Goal: Information Seeking & Learning: Learn about a topic

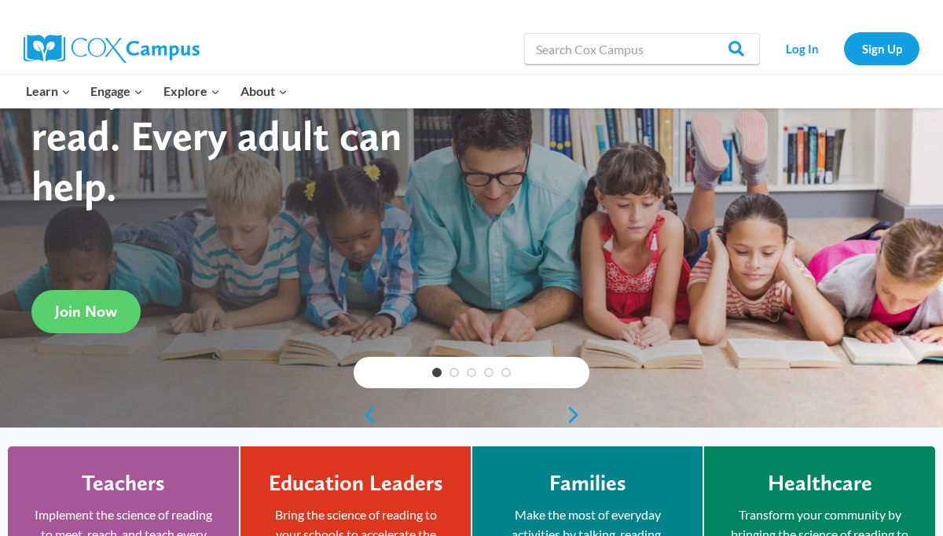
scroll to position [100, 0]
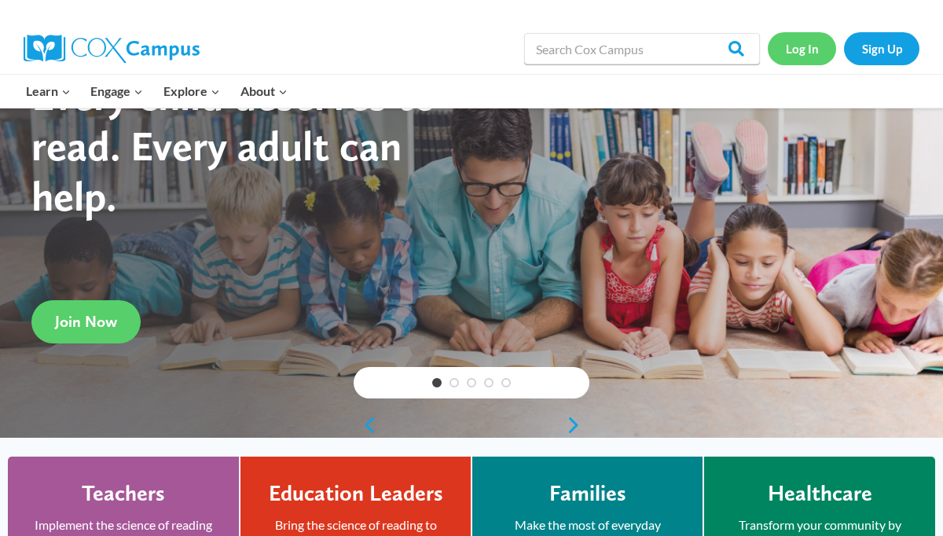
click at [796, 50] on link "Log In" at bounding box center [802, 48] width 68 height 32
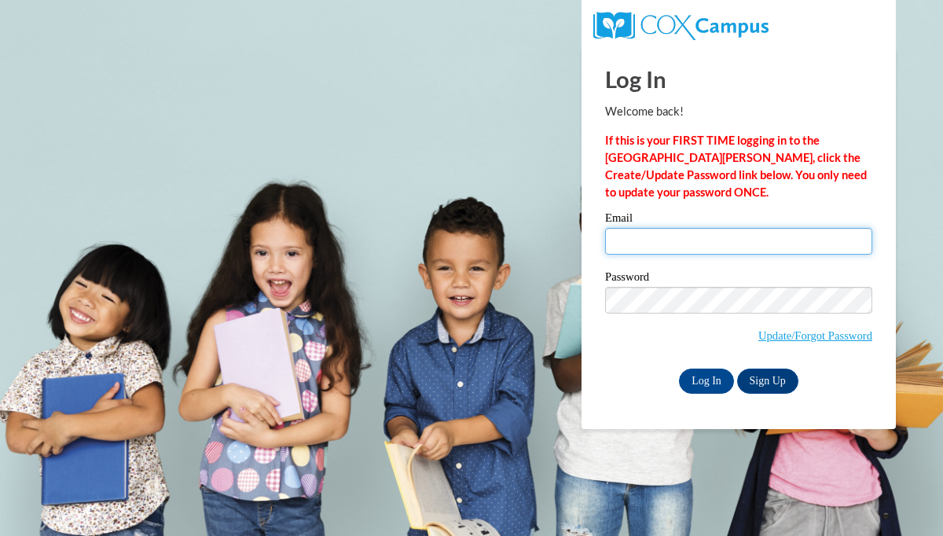
click at [659, 242] on input "Email" at bounding box center [738, 241] width 267 height 27
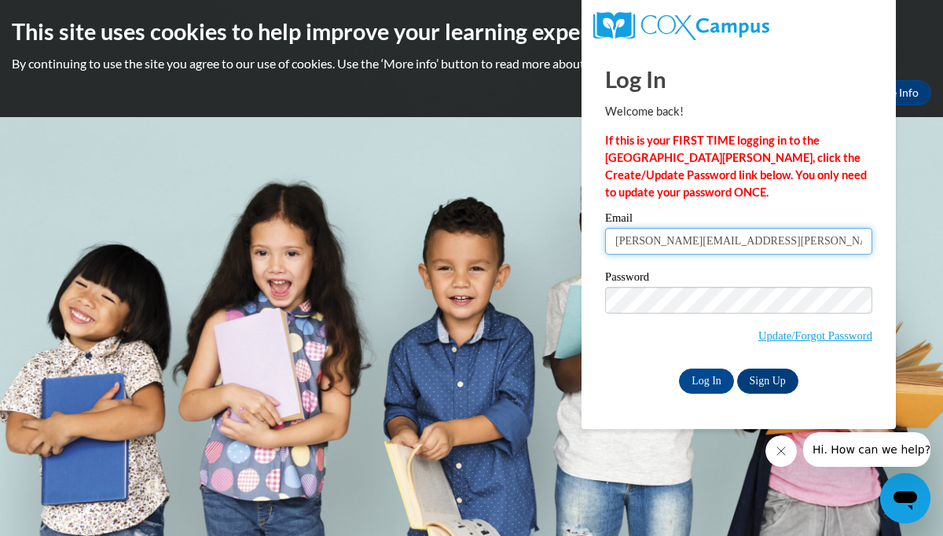
type input "kelly.pagel@wrsp.net"
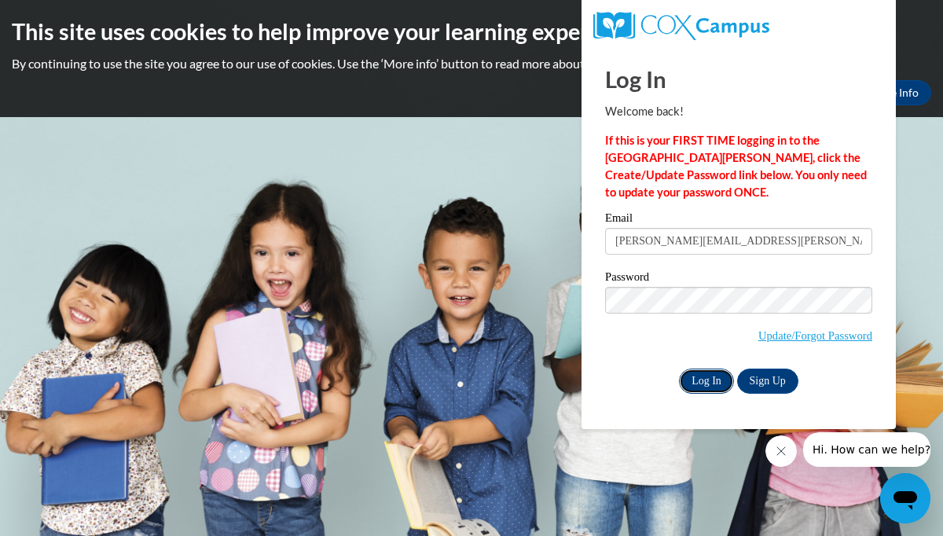
click at [708, 385] on input "Log In" at bounding box center [706, 381] width 55 height 25
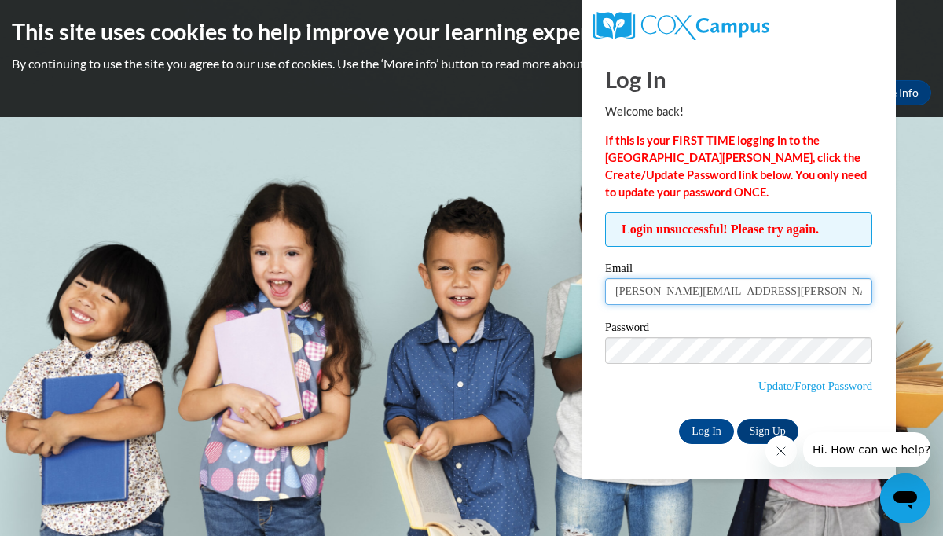
click at [614, 292] on input "kelly.pagel@wrsp.net" at bounding box center [738, 291] width 267 height 27
click at [697, 294] on input "[PERSON_NAME][EMAIL_ADDRESS][PERSON_NAME][DOMAIN_NAME]" at bounding box center [738, 291] width 267 height 27
type input "kelly.pagel@wrps.net"
click at [707, 436] on input "Log In" at bounding box center [706, 431] width 55 height 25
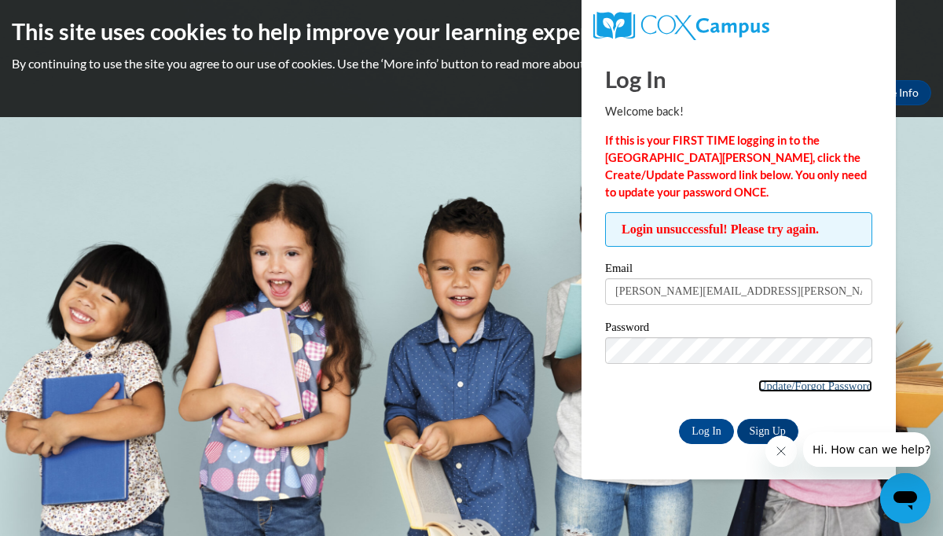
click at [798, 384] on link "Update/Forgot Password" at bounding box center [815, 386] width 114 height 13
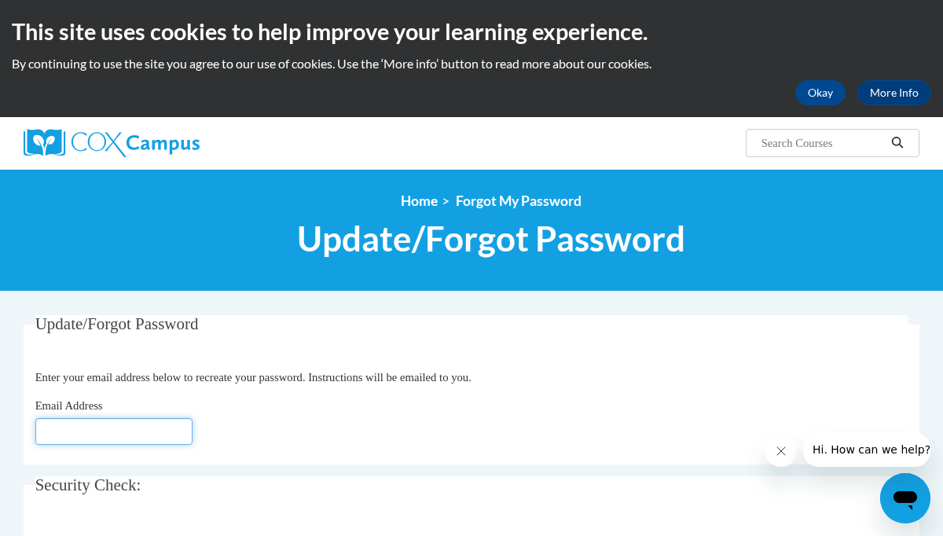
click at [180, 433] on input "Email Address" at bounding box center [113, 431] width 157 height 27
type input "[PERSON_NAME][EMAIL_ADDRESS][DOMAIN_NAME]"
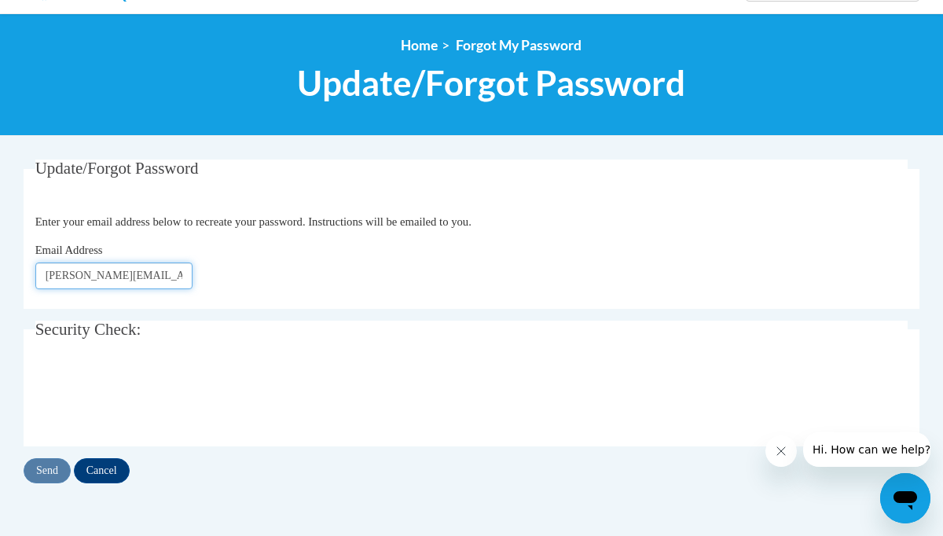
scroll to position [160, 0]
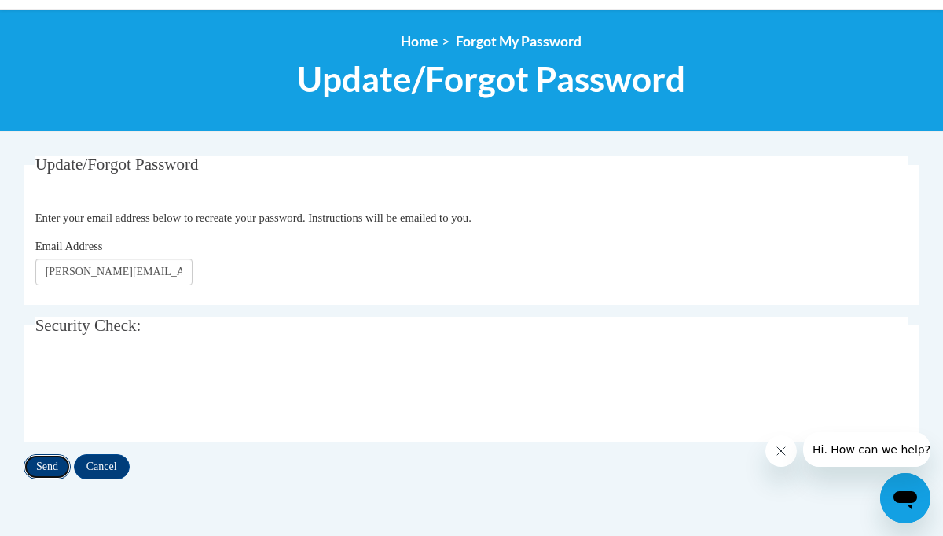
click at [47, 468] on input "Send" at bounding box center [47, 466] width 47 height 25
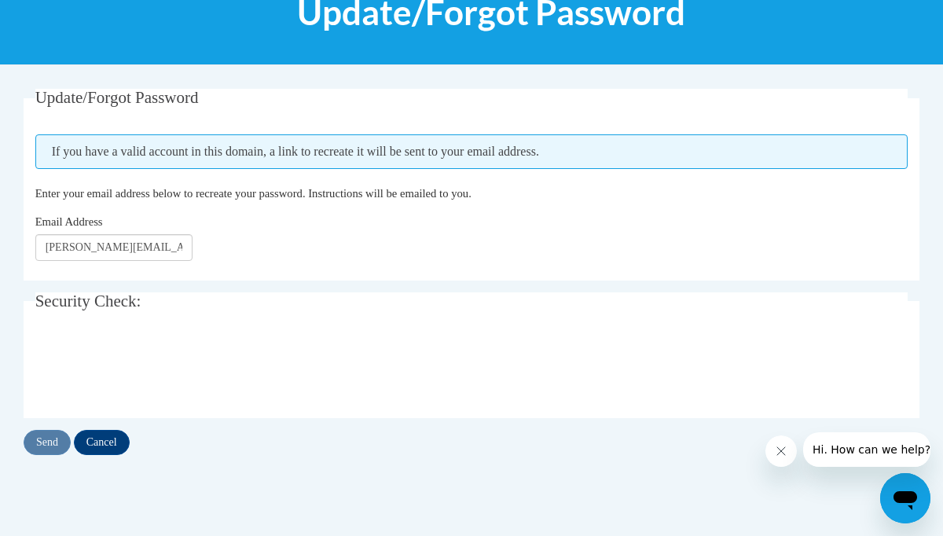
scroll to position [227, 0]
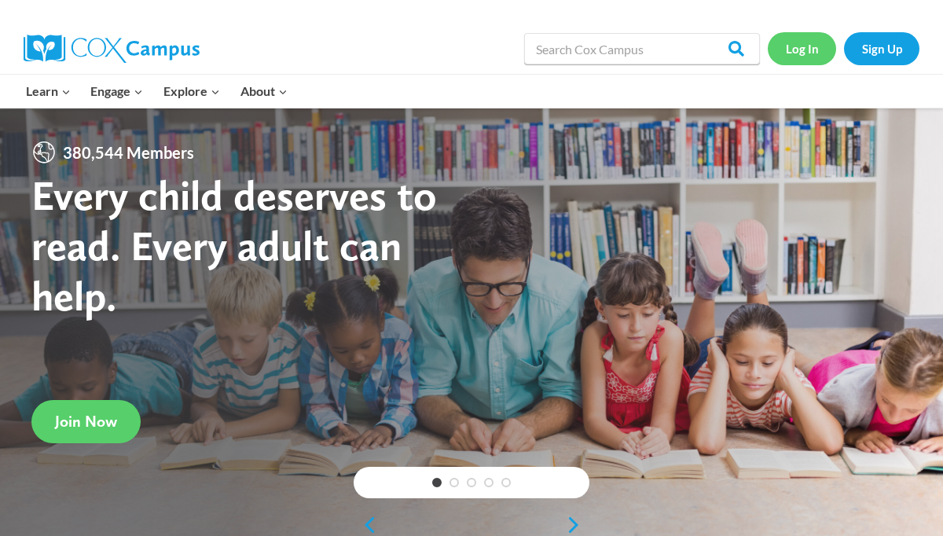
click at [814, 44] on link "Log In" at bounding box center [802, 48] width 68 height 32
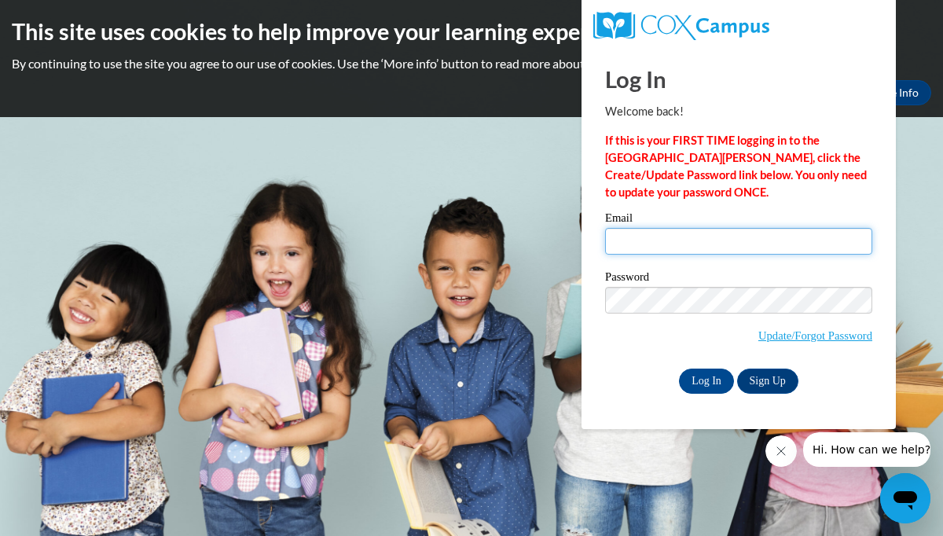
click at [644, 243] on input "Email" at bounding box center [738, 241] width 267 height 27
type input "[PERSON_NAME][EMAIL_ADDRESS][PERSON_NAME][DOMAIN_NAME]"
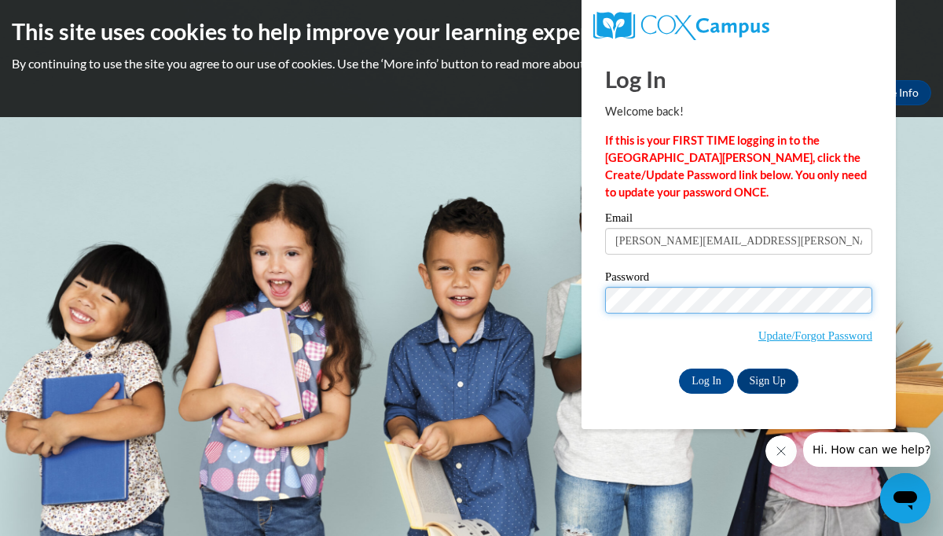
click at [679, 369] on input "Log In" at bounding box center [706, 381] width 55 height 25
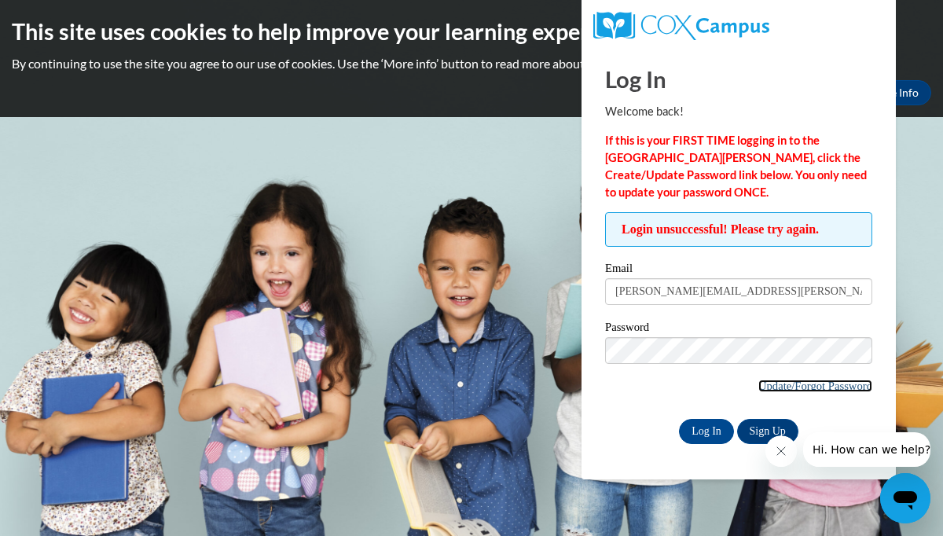
click at [807, 387] on link "Update/Forgot Password" at bounding box center [815, 386] width 114 height 13
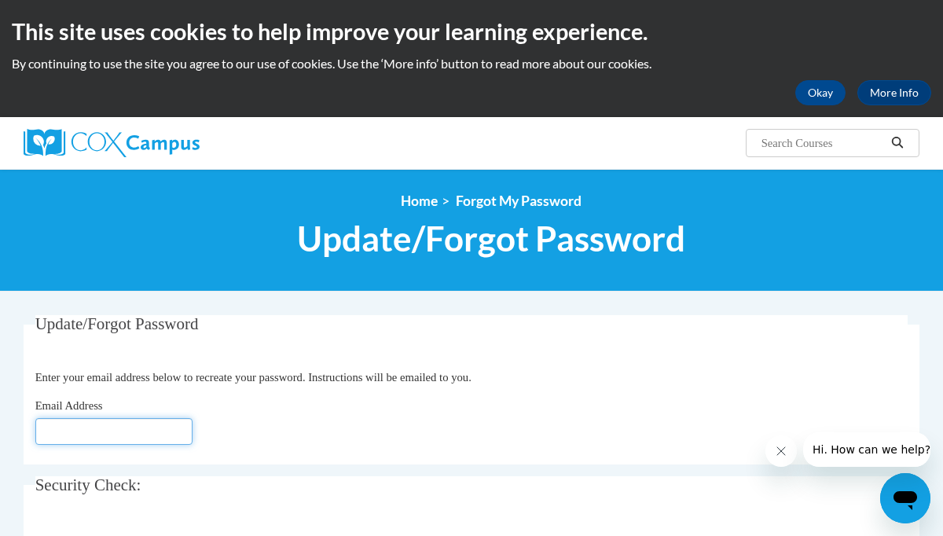
click at [184, 425] on input "Email Address" at bounding box center [113, 431] width 157 height 27
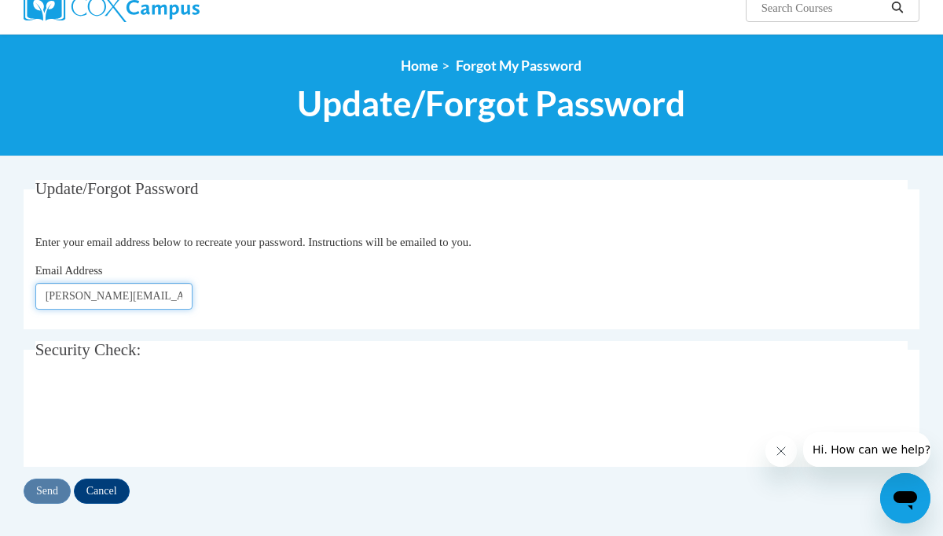
scroll to position [142, 0]
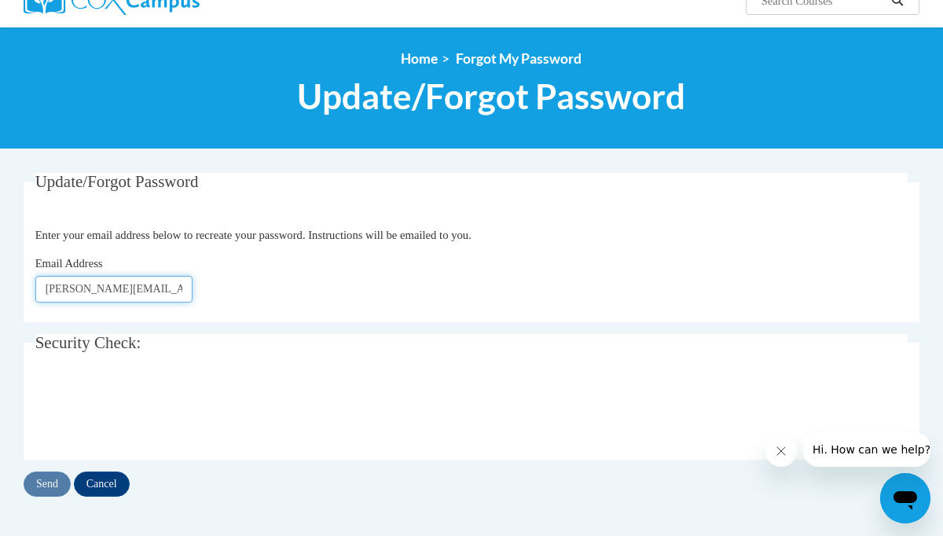
type input "kelly.pagel@wrps.net"
click at [40, 484] on input "Send" at bounding box center [47, 483] width 47 height 25
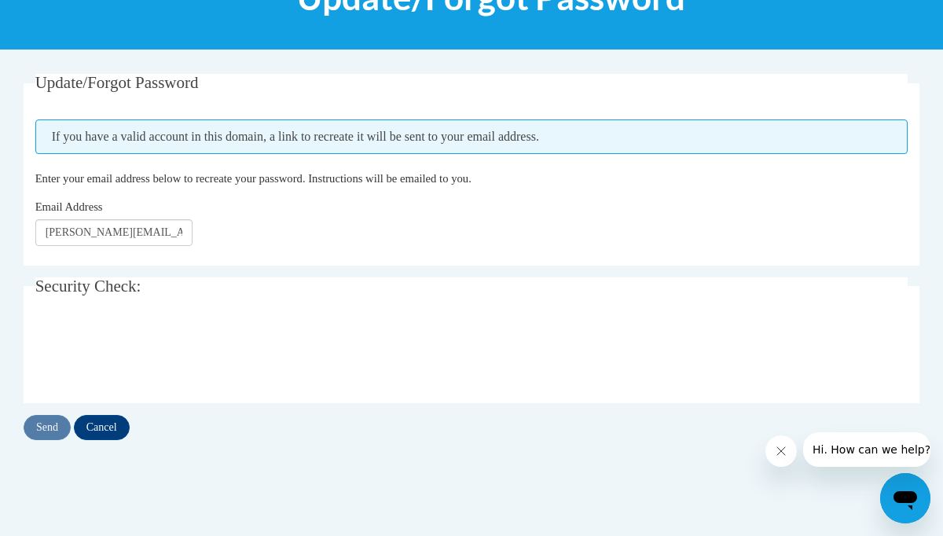
scroll to position [238, 0]
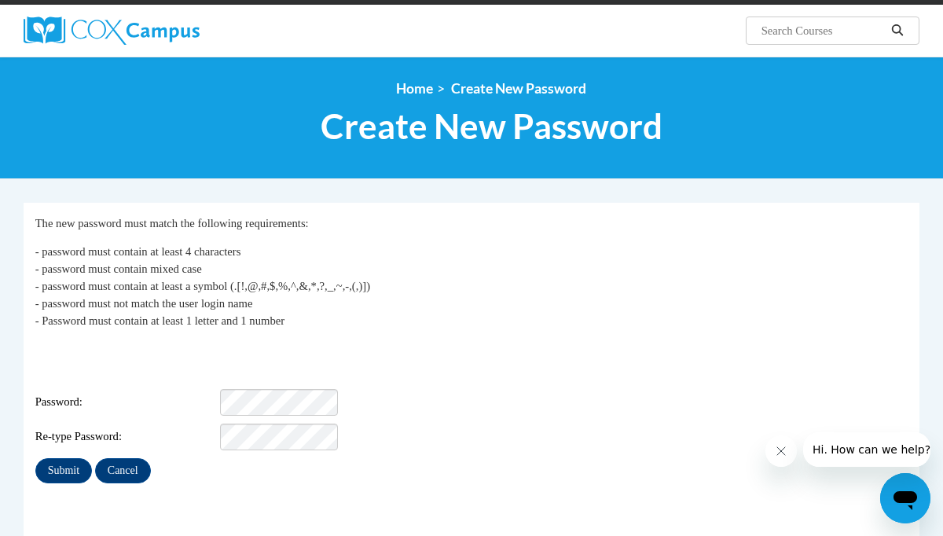
scroll to position [118, 0]
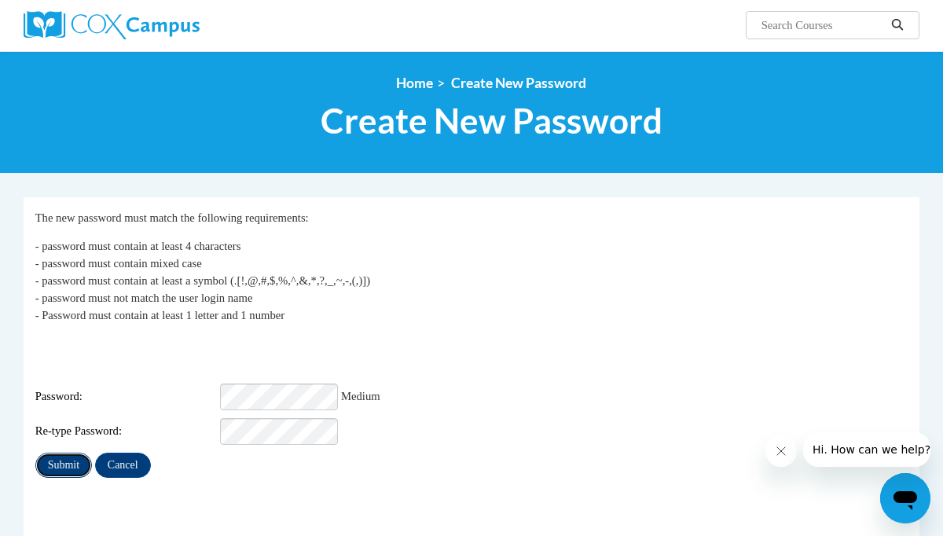
click at [73, 453] on input "Submit" at bounding box center [63, 465] width 57 height 25
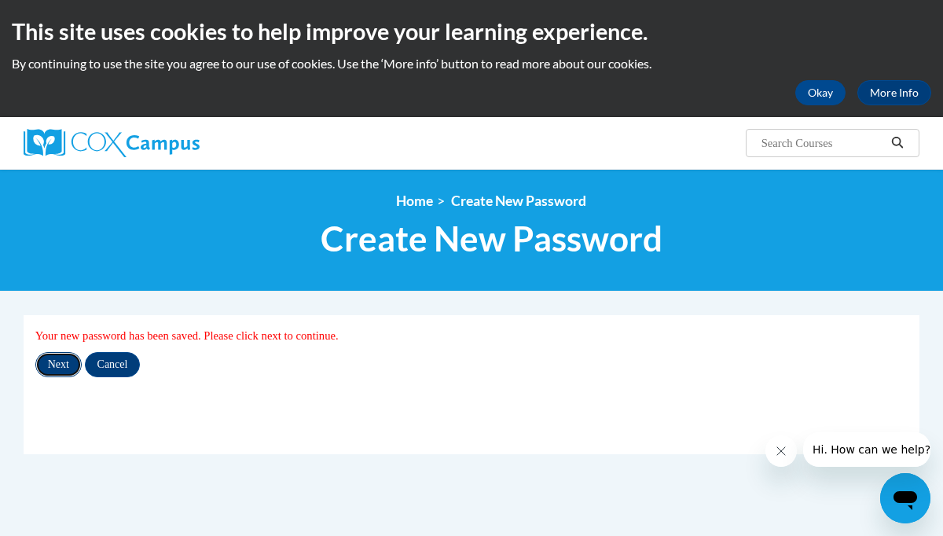
click at [59, 364] on input "Next" at bounding box center [58, 364] width 46 height 25
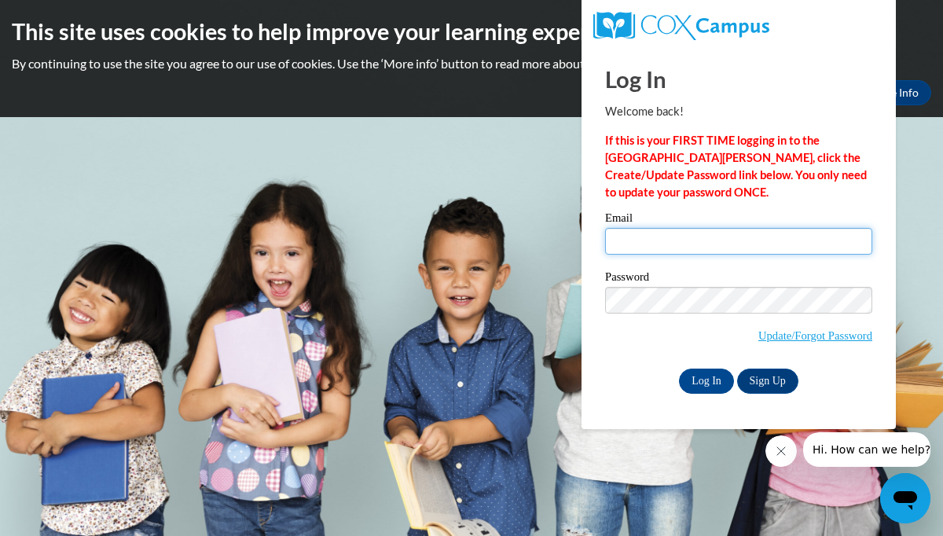
click at [662, 243] on input "Email" at bounding box center [738, 241] width 267 height 27
type input "kelly.pagel@wrps.net"
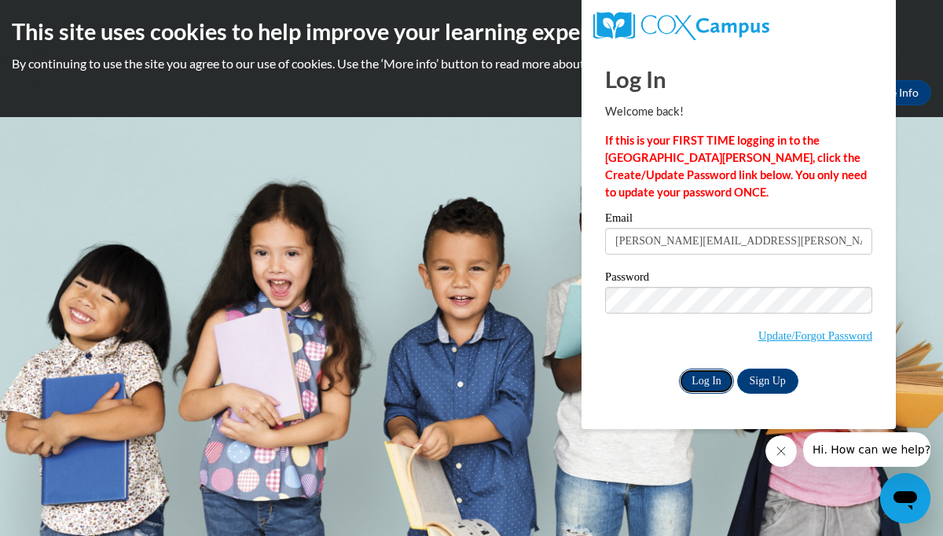
click at [706, 376] on input "Log In" at bounding box center [706, 381] width 55 height 25
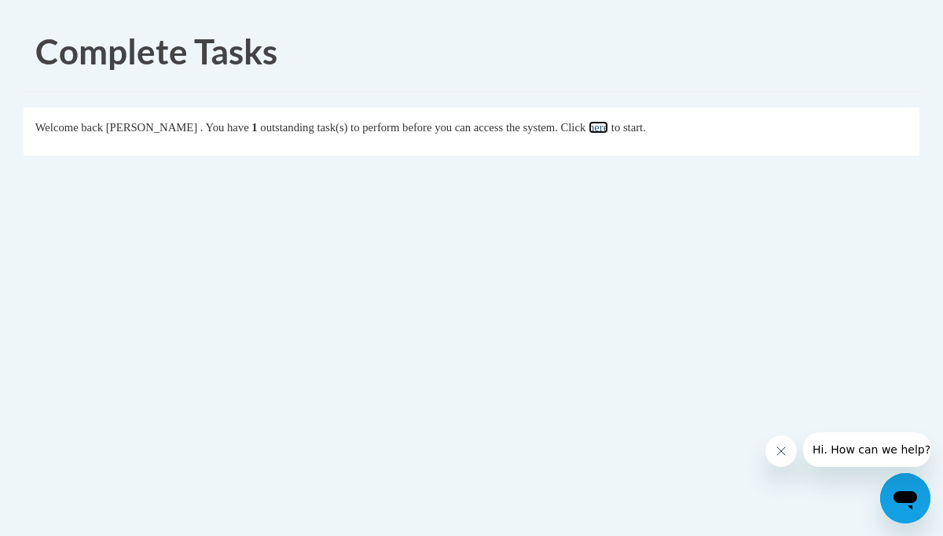
click at [608, 129] on link "here" at bounding box center [599, 127] width 20 height 13
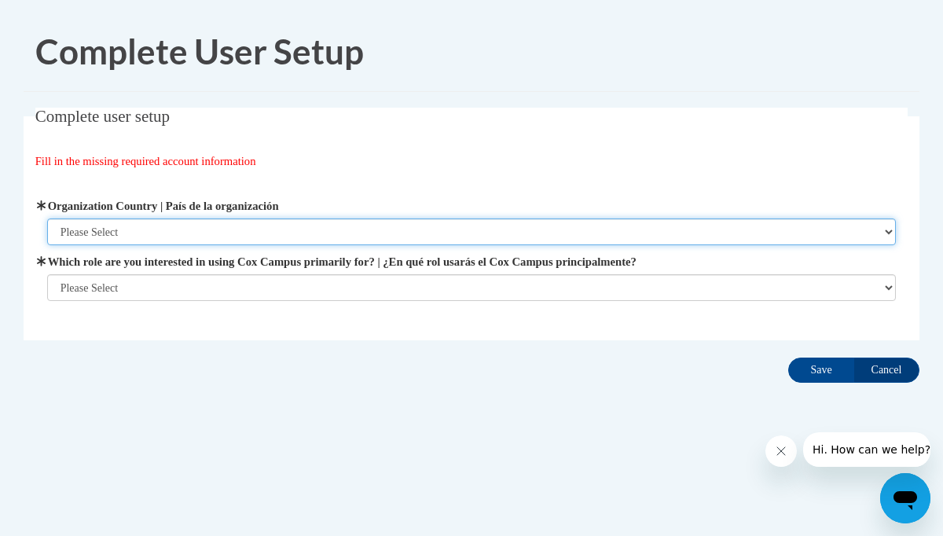
click at [886, 230] on select "Please Select United States | Estados Unidos Outside of the United States | Fue…" at bounding box center [471, 231] width 849 height 27
select select "ad49bcad-a171-4b2e-b99c-48b446064914"
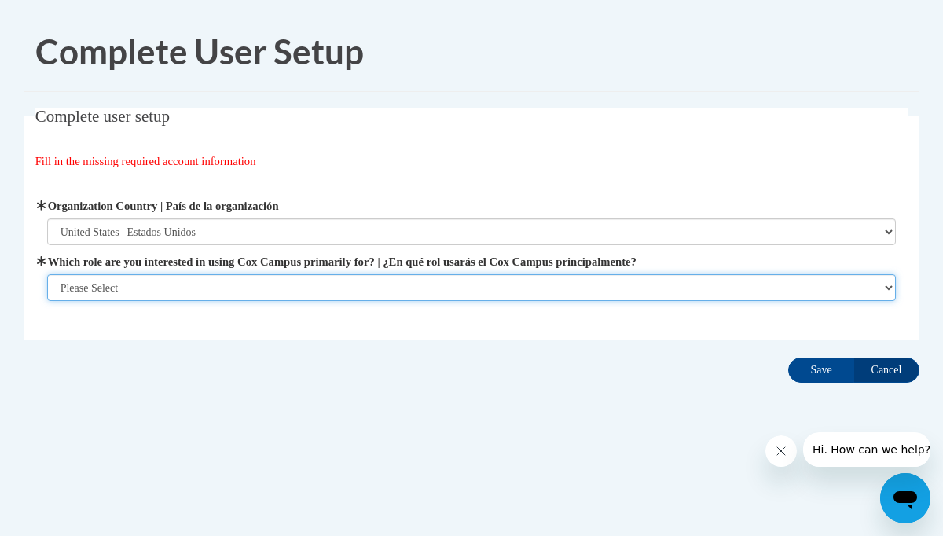
click at [873, 289] on select "Please Select College/University | Colegio/Universidad Community/Nonprofit Part…" at bounding box center [471, 287] width 849 height 27
select select "fbf2d438-af2f-41f8-98f1-81c410e29de3"
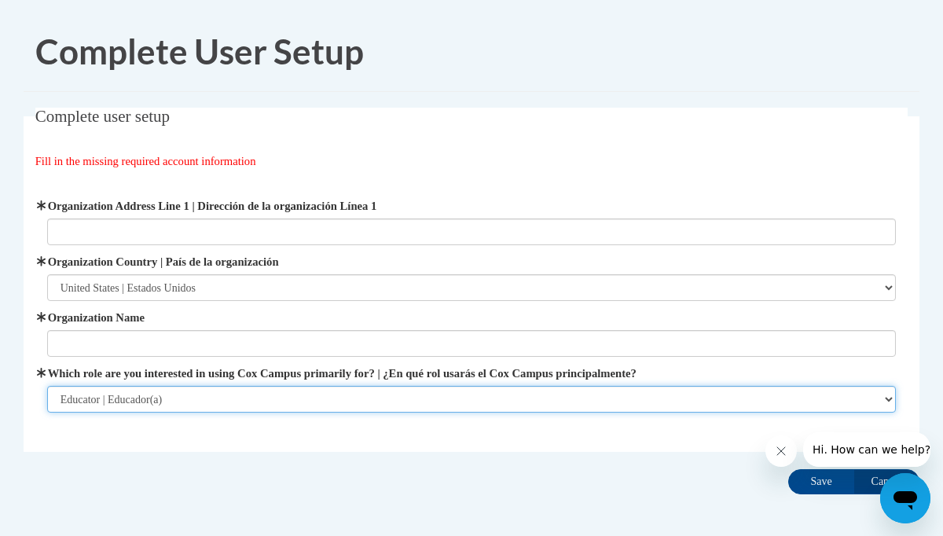
scroll to position [70, 0]
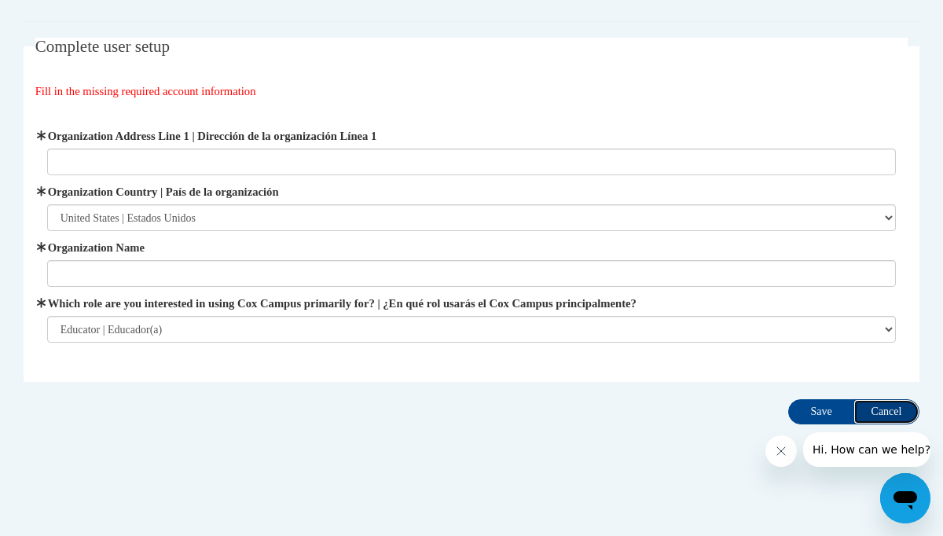
click at [897, 405] on input "Cancel" at bounding box center [886, 411] width 66 height 25
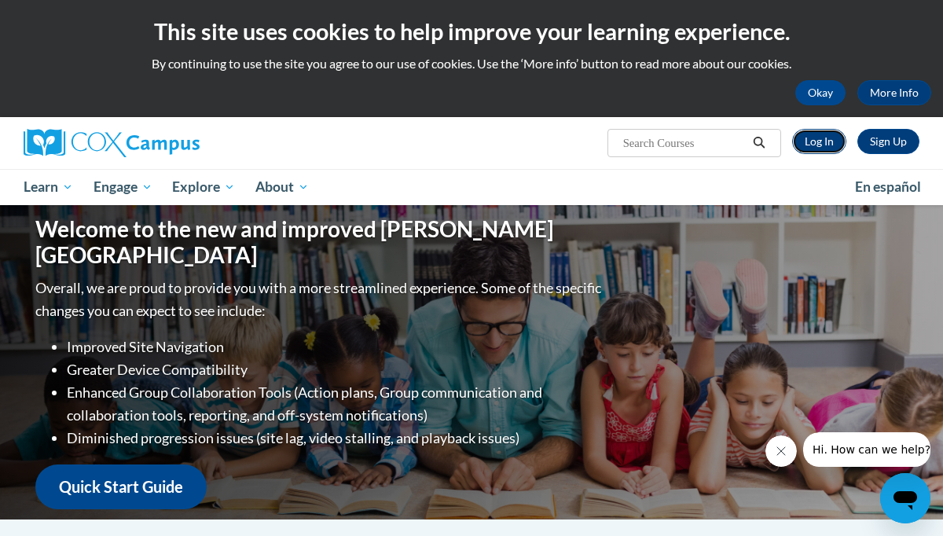
click at [824, 141] on link "Log In" at bounding box center [819, 141] width 54 height 25
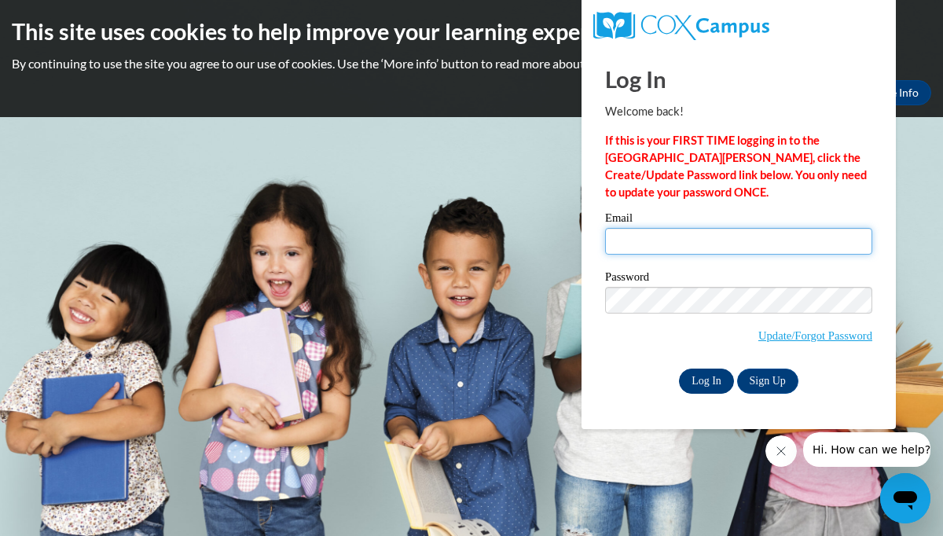
type input "[PERSON_NAME][EMAIL_ADDRESS][PERSON_NAME][DOMAIN_NAME]"
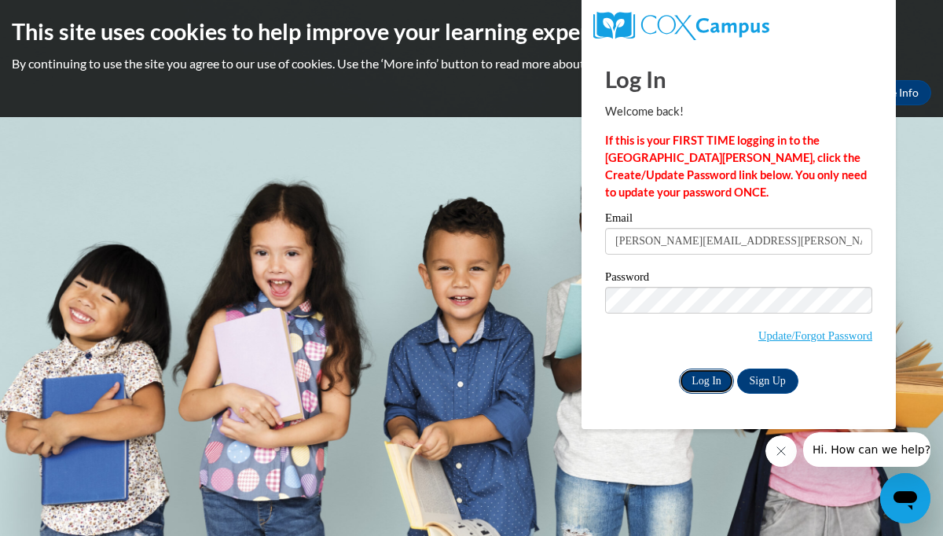
click at [695, 377] on input "Log In" at bounding box center [706, 381] width 55 height 25
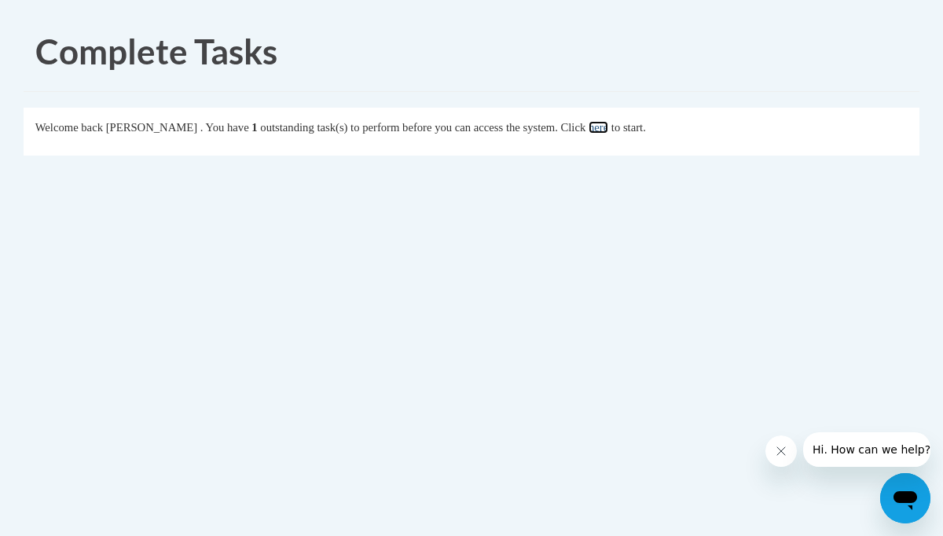
click at [608, 129] on link "here" at bounding box center [599, 127] width 20 height 13
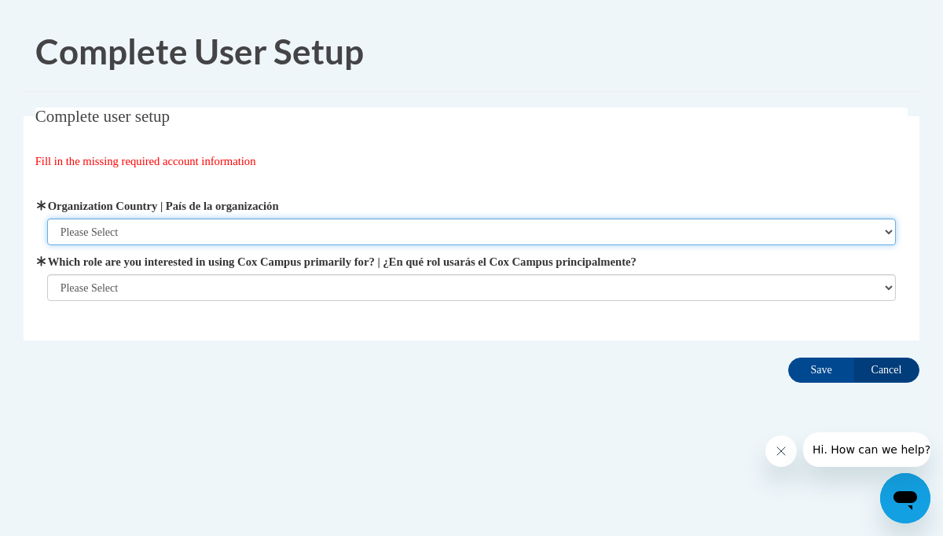
click at [849, 236] on select "Please Select United States | Estados Unidos Outside of the United States | Fue…" at bounding box center [471, 231] width 849 height 27
select select "ad49bcad-a171-4b2e-b99c-48b446064914"
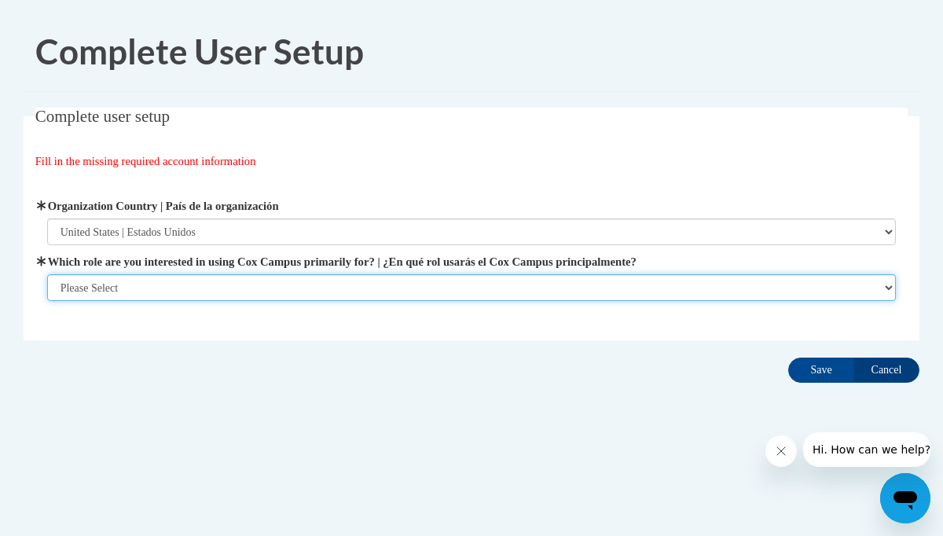
click at [814, 289] on select "Please Select College/University | Colegio/Universidad Community/Nonprofit Part…" at bounding box center [471, 287] width 849 height 27
select select "fbf2d438-af2f-41f8-98f1-81c410e29de3"
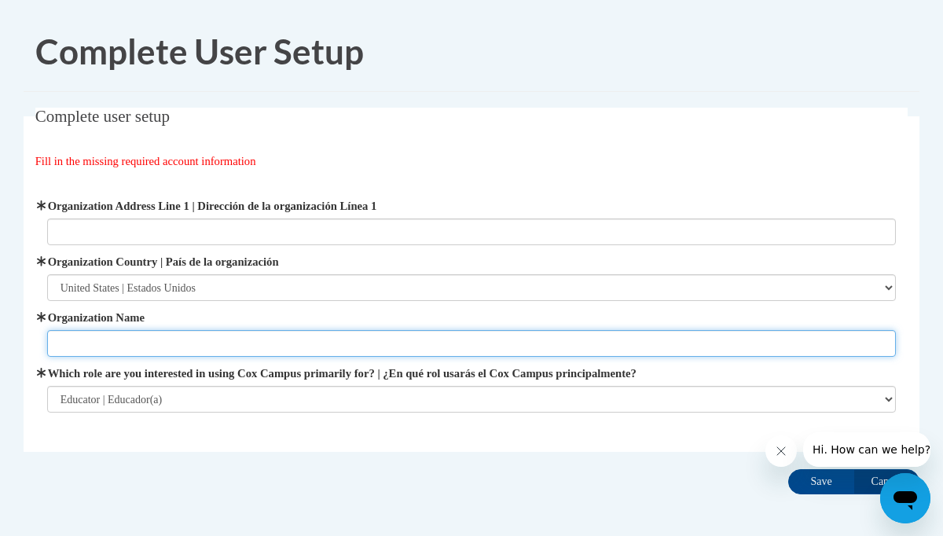
click at [305, 339] on input "Organization Name" at bounding box center [471, 343] width 849 height 27
type input "Wisconsin Rapids Public Schools"
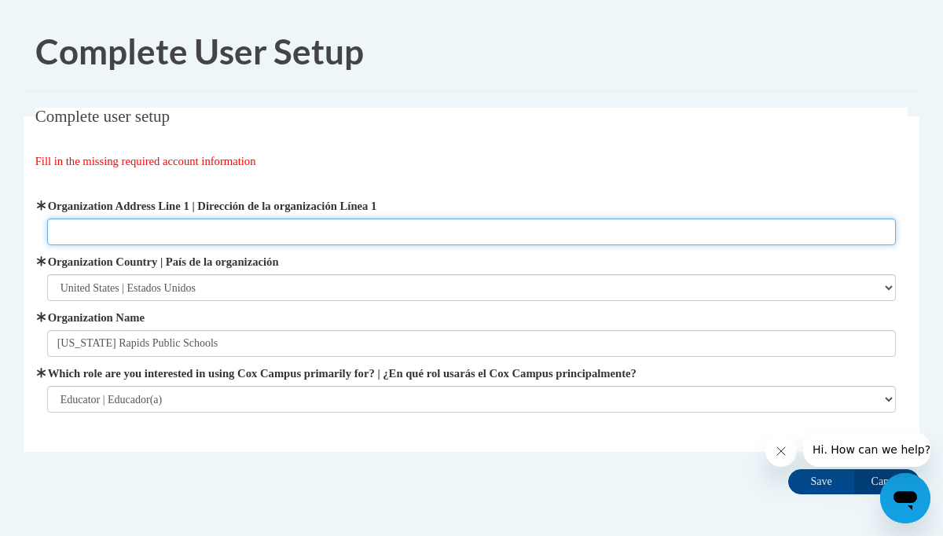
click at [217, 232] on input "Organization Address Line 1 | Dirección de la organización Línea 1" at bounding box center [471, 231] width 849 height 27
type input "510 Peach St. Wisconsin Rapids, WI 54494"
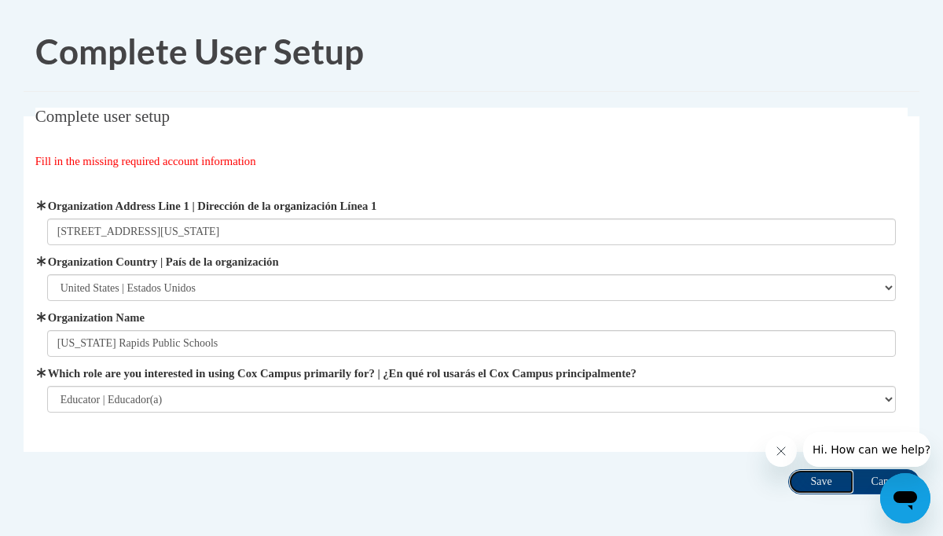
click at [810, 479] on input "Save" at bounding box center [821, 481] width 66 height 25
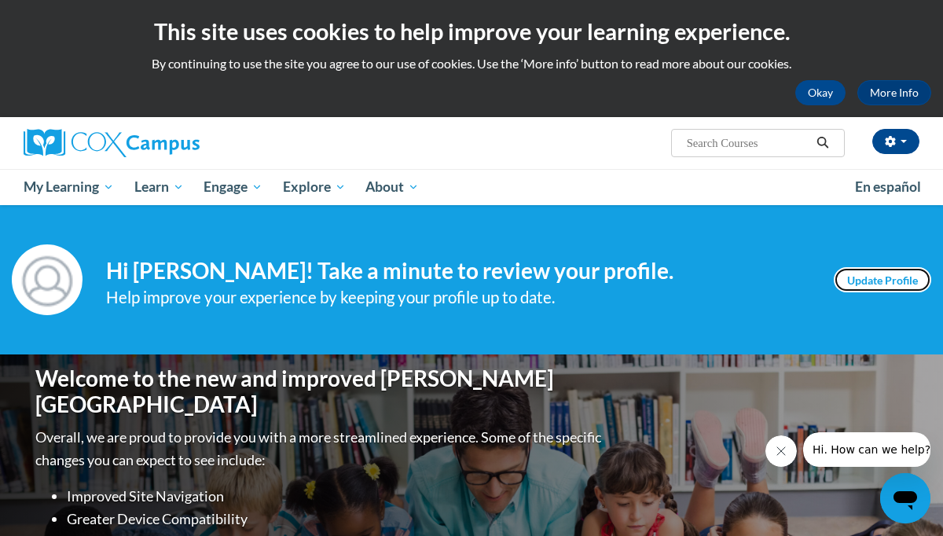
click at [865, 281] on link "Update Profile" at bounding box center [882, 279] width 97 height 25
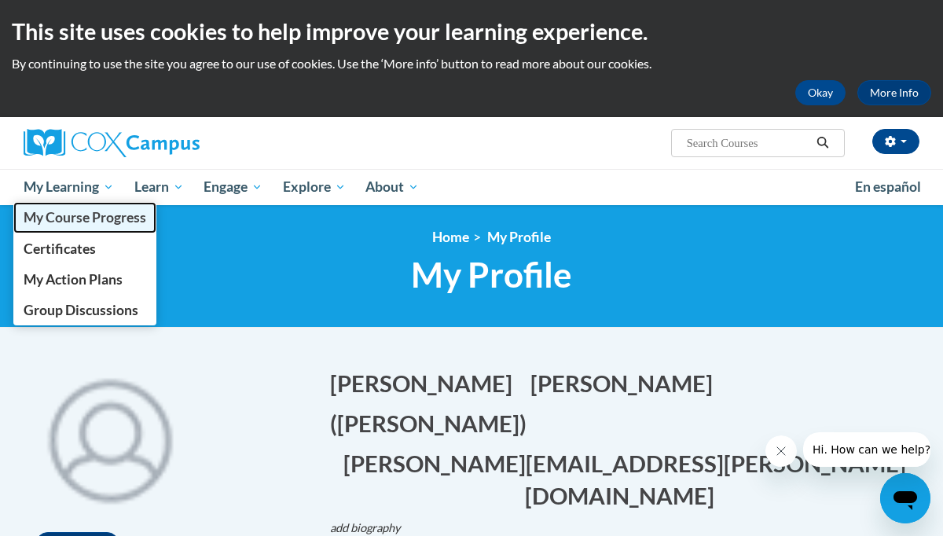
click at [91, 211] on span "My Course Progress" at bounding box center [85, 217] width 123 height 17
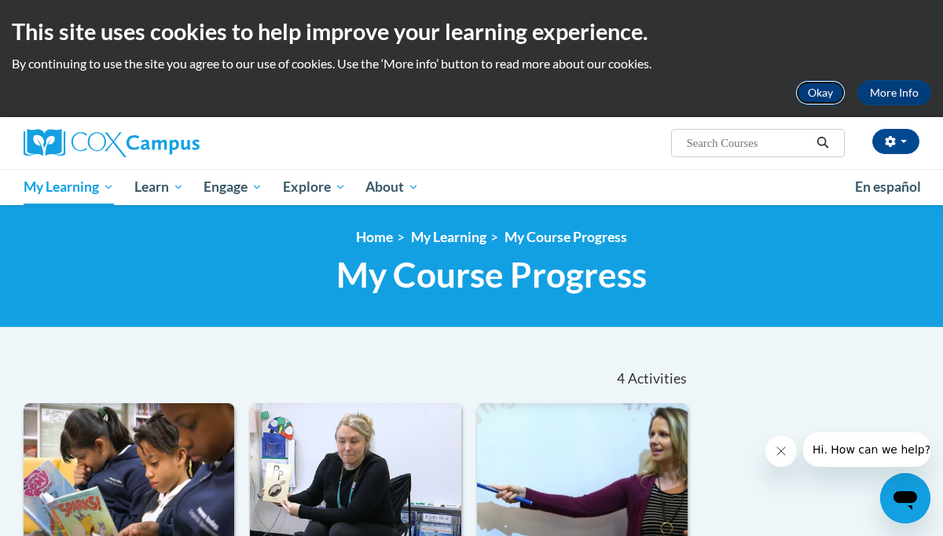
click at [821, 96] on button "Okay" at bounding box center [820, 92] width 50 height 25
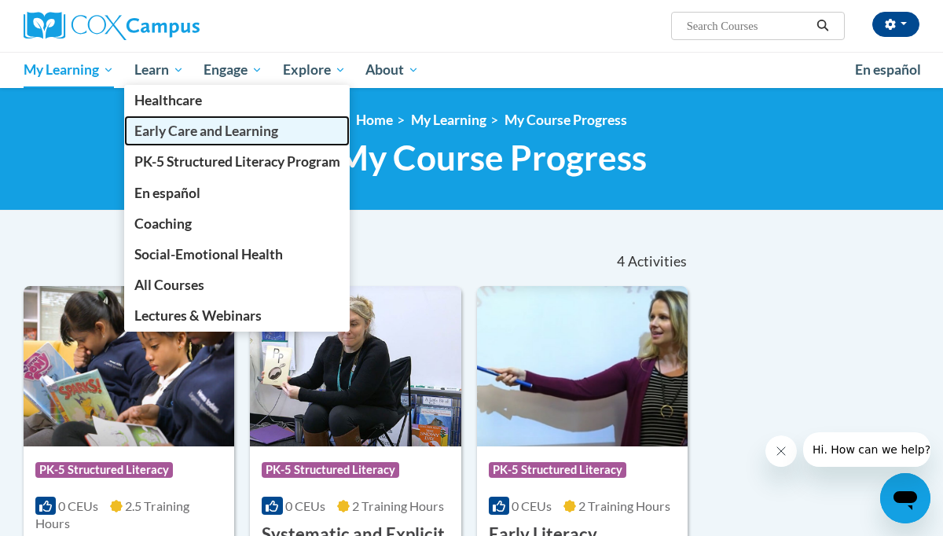
click at [166, 131] on span "Early Care and Learning" at bounding box center [206, 131] width 144 height 17
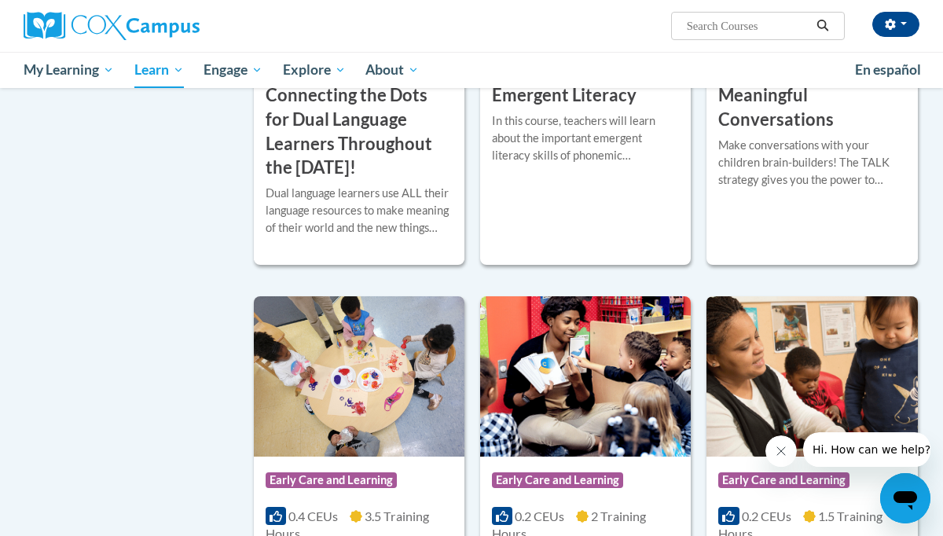
scroll to position [1130, 0]
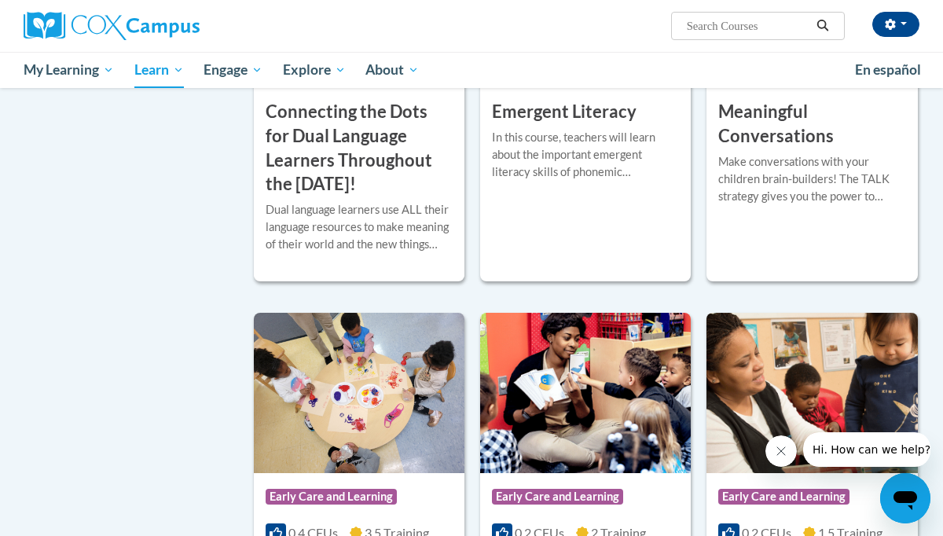
click at [727, 27] on input "Search..." at bounding box center [748, 26] width 126 height 19
type input "meaningful read alouds"
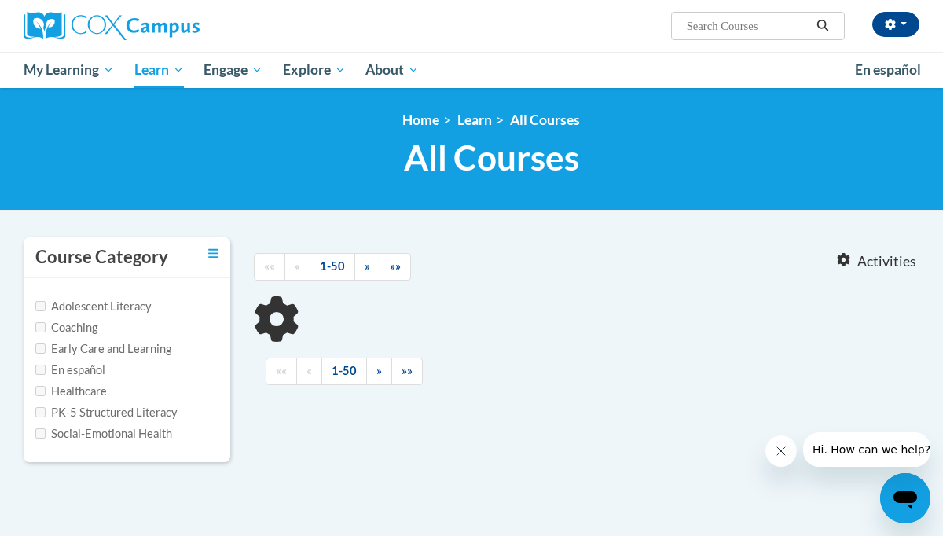
type input "meaningful read alouds"
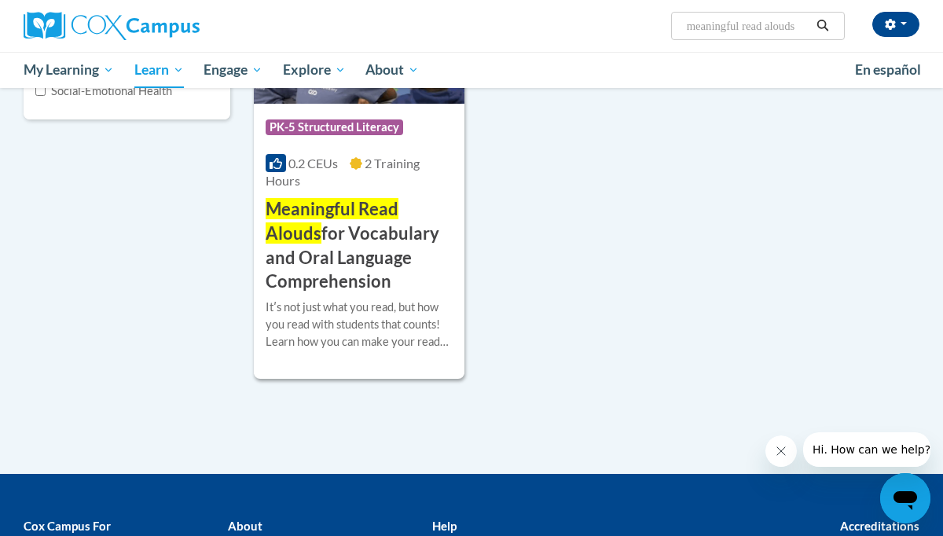
scroll to position [344, 0]
